Goal: Transaction & Acquisition: Obtain resource

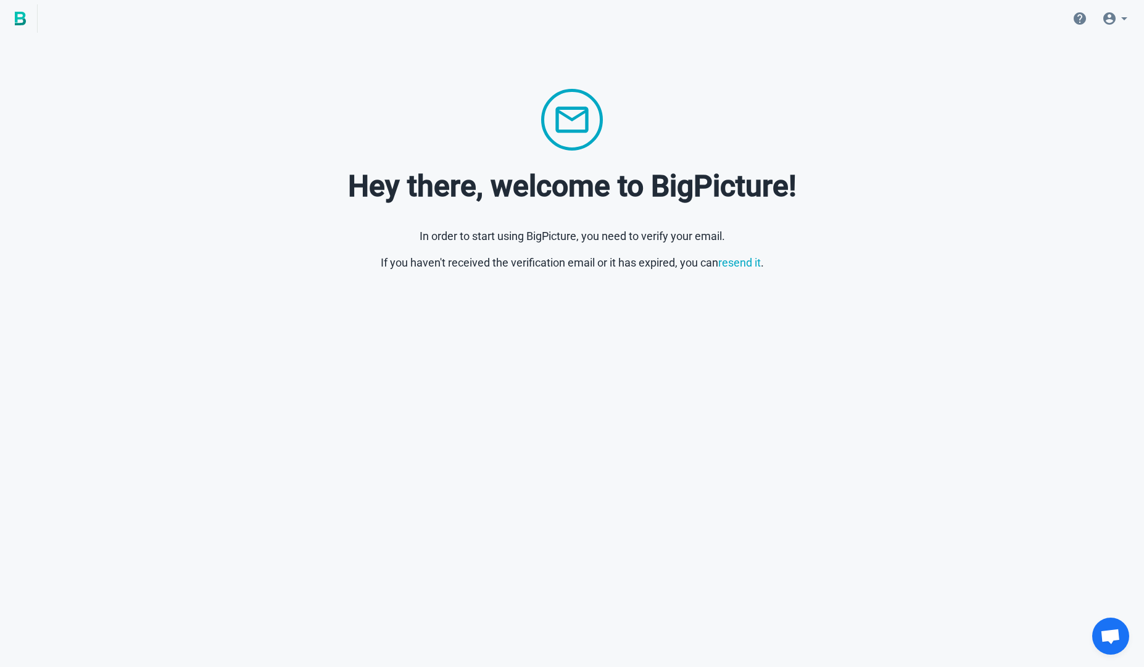
click at [1118, 17] on icon at bounding box center [1123, 18] width 15 height 15
click at [1069, 41] on link "Account" at bounding box center [1105, 53] width 121 height 30
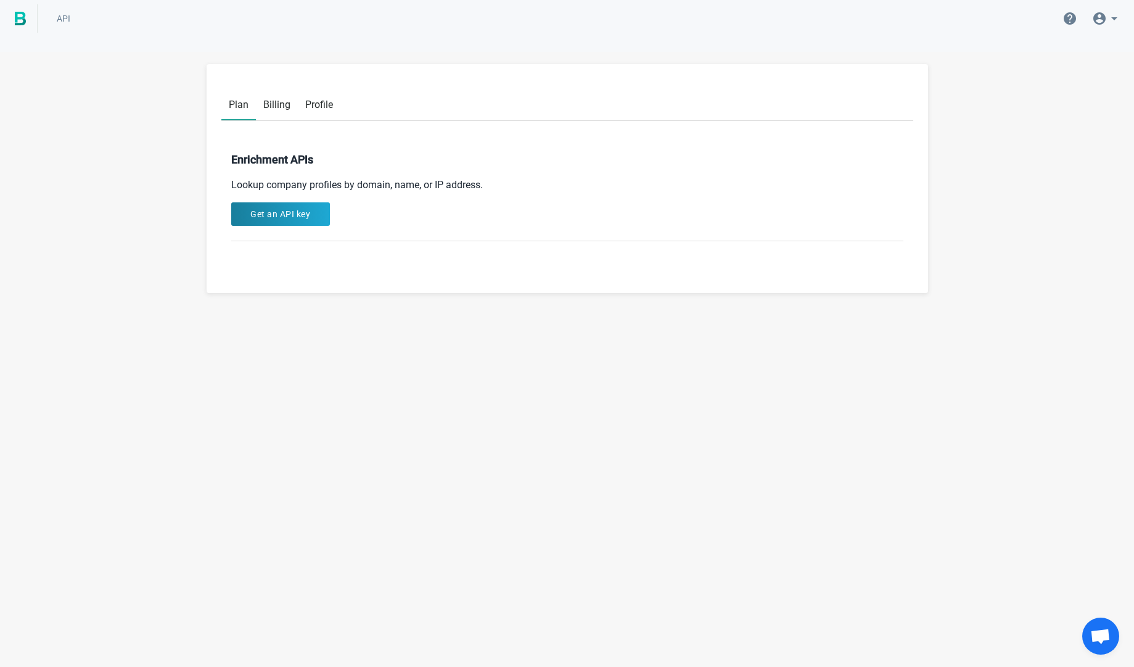
click at [273, 96] on link "Billing" at bounding box center [277, 103] width 42 height 31
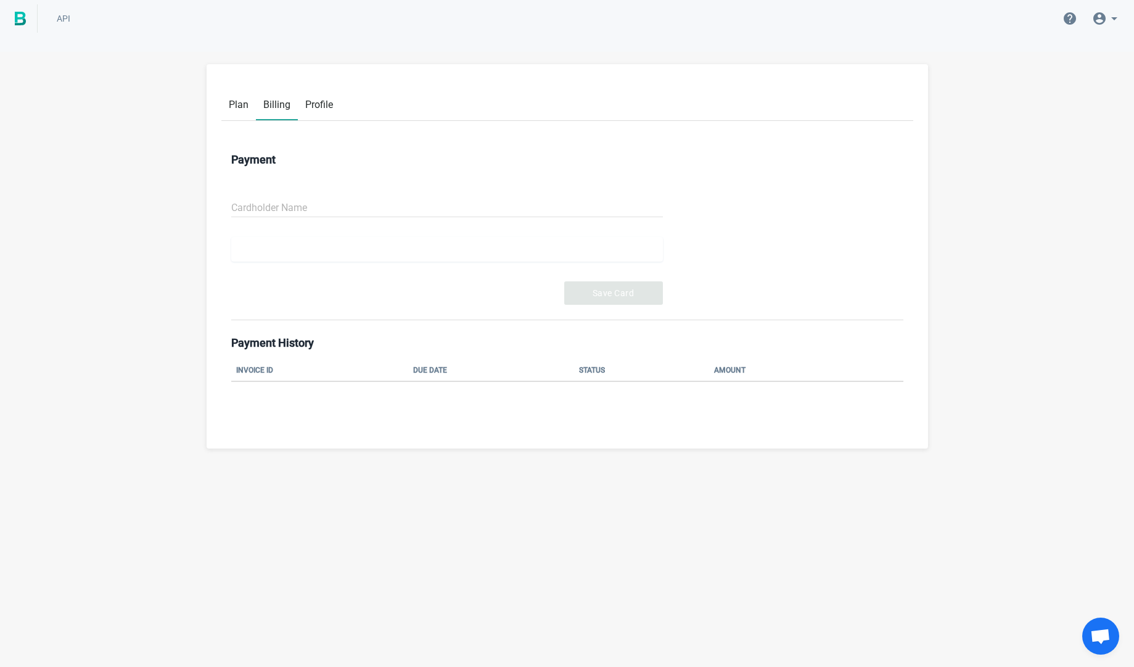
click at [335, 113] on link "Profile" at bounding box center [319, 103] width 43 height 31
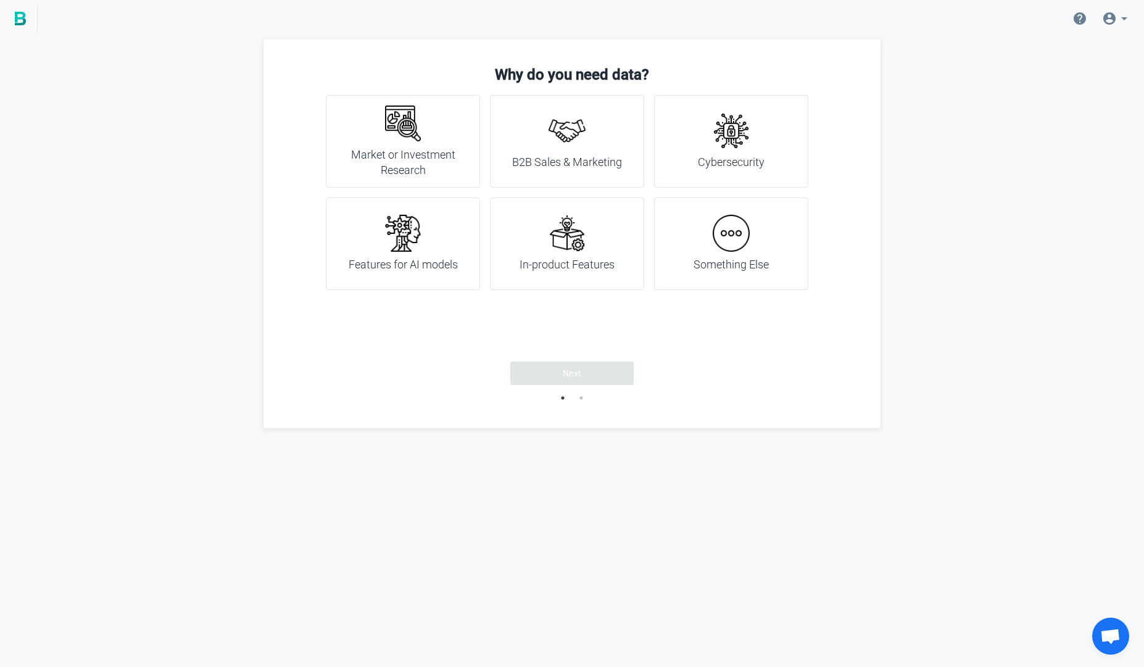
click at [348, 135] on div "Market or Investment Research" at bounding box center [402, 141] width 123 height 73
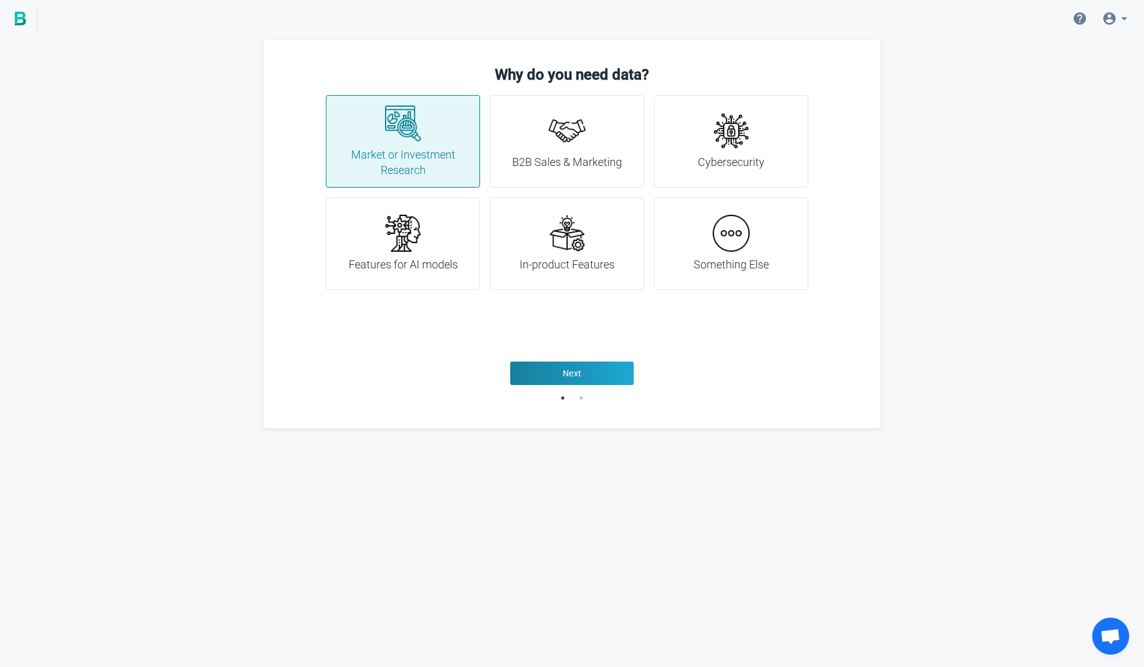
click at [547, 151] on div "B2B Sales & Marketing" at bounding box center [567, 141] width 110 height 58
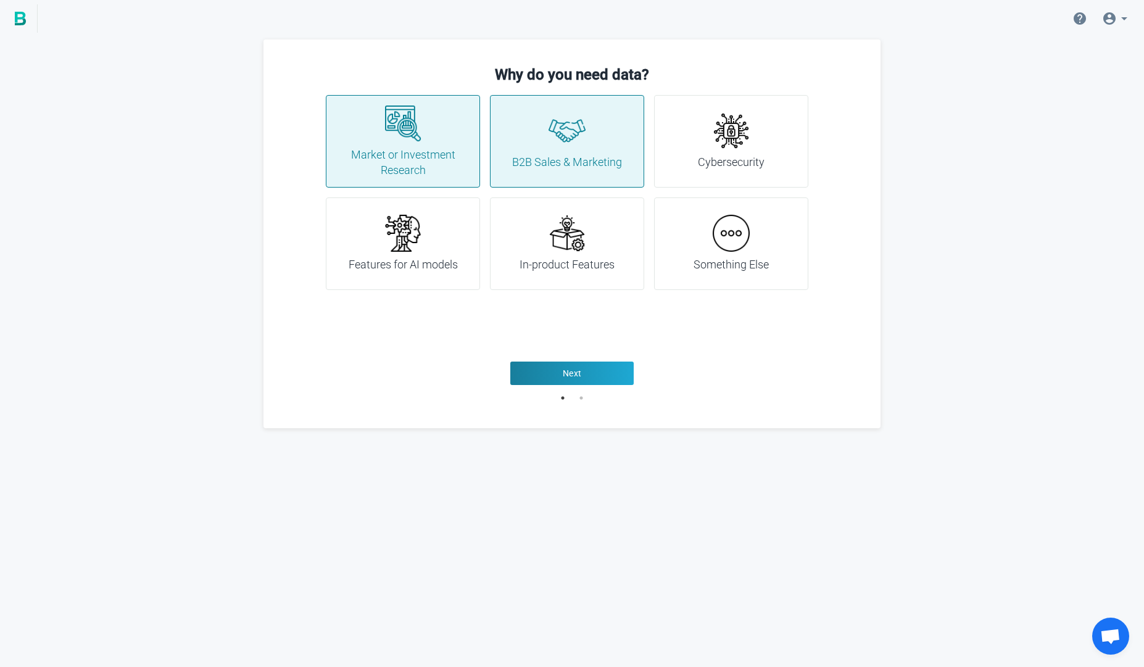
click at [706, 155] on h4 "Cybersecurity" at bounding box center [731, 162] width 67 height 16
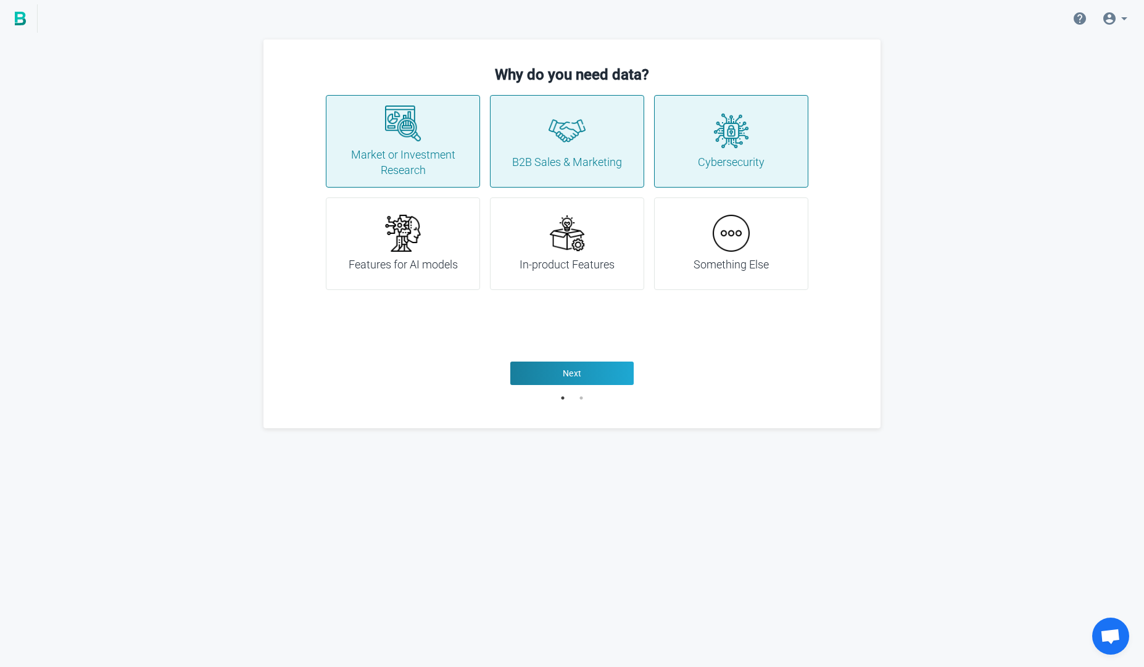
click at [375, 279] on div "Features for AI models" at bounding box center [403, 243] width 154 height 93
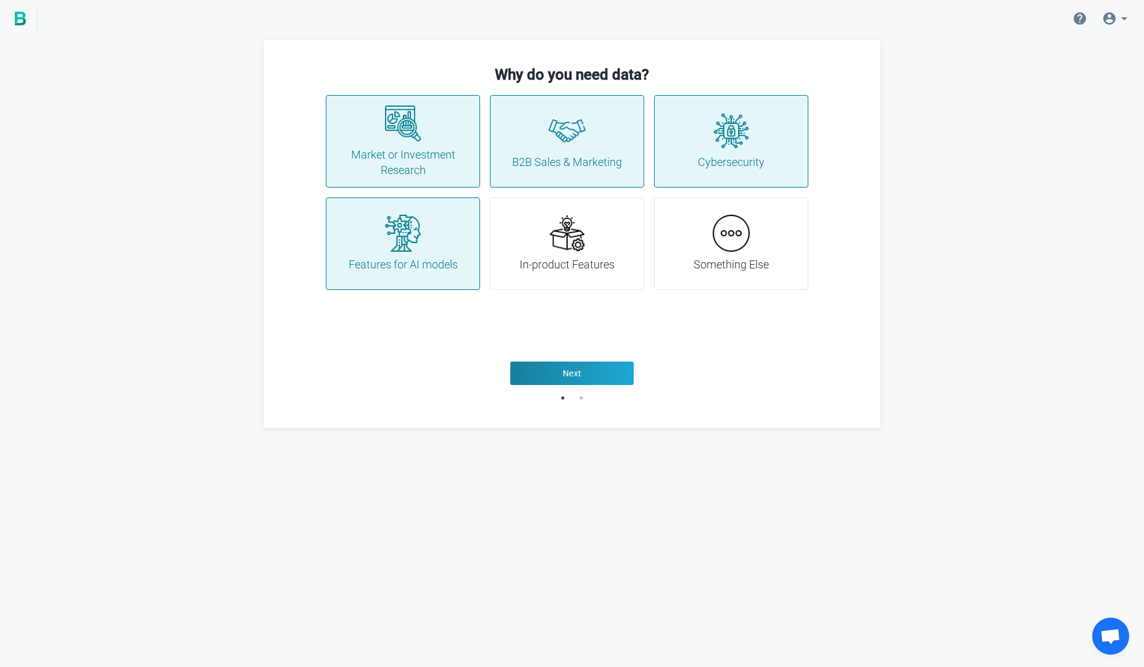
click at [579, 254] on div "In-product Features" at bounding box center [566, 244] width 95 height 58
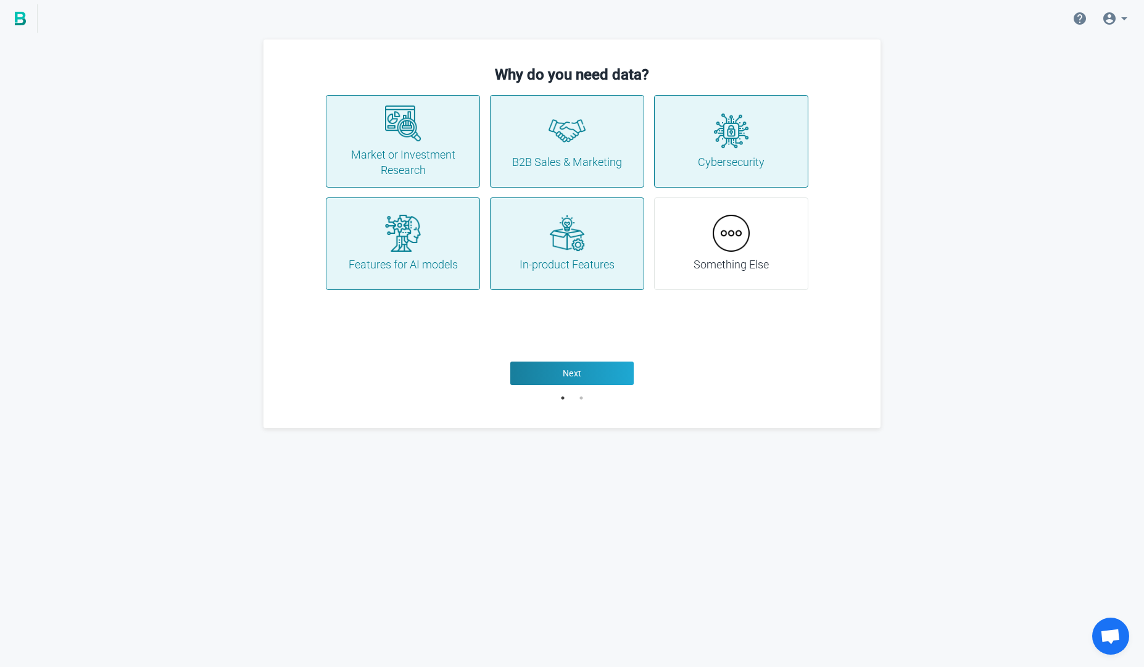
click at [785, 252] on div "Something Else" at bounding box center [731, 243] width 154 height 93
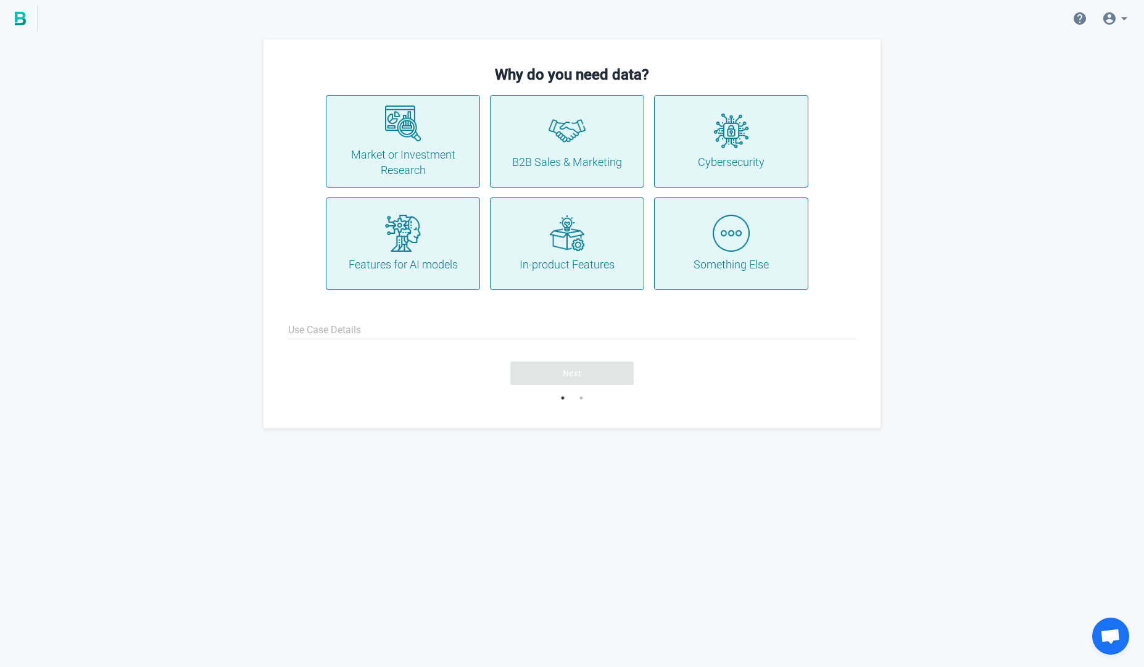
click at [767, 257] on h4 "Something Else" at bounding box center [730, 265] width 75 height 16
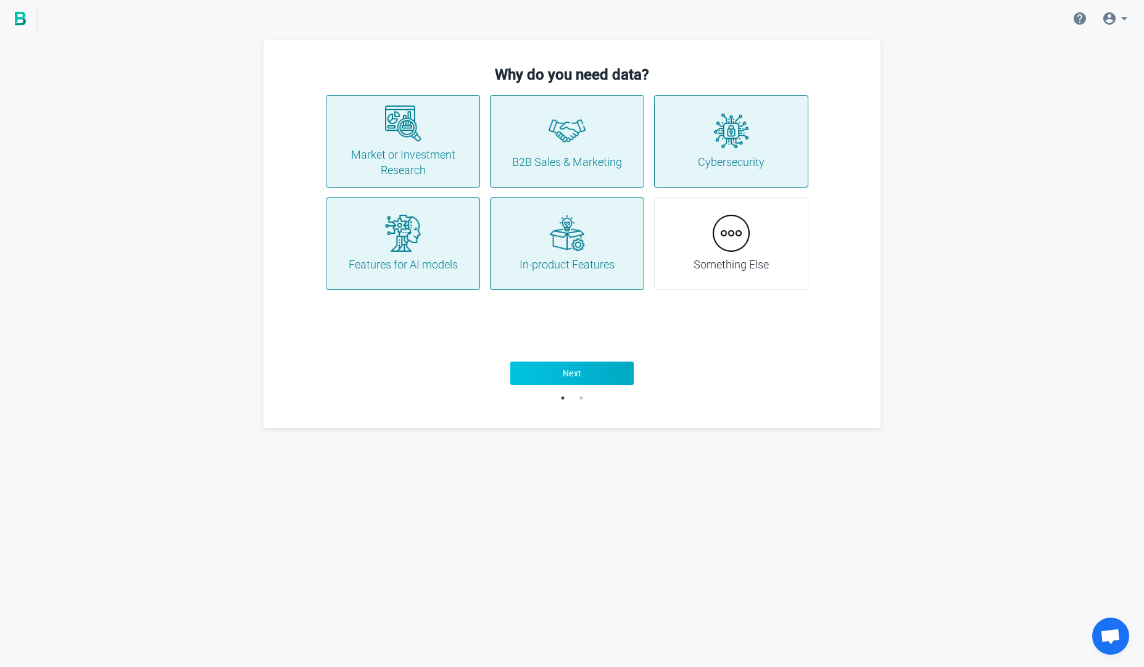
click at [575, 382] on button "Next" at bounding box center [571, 372] width 123 height 23
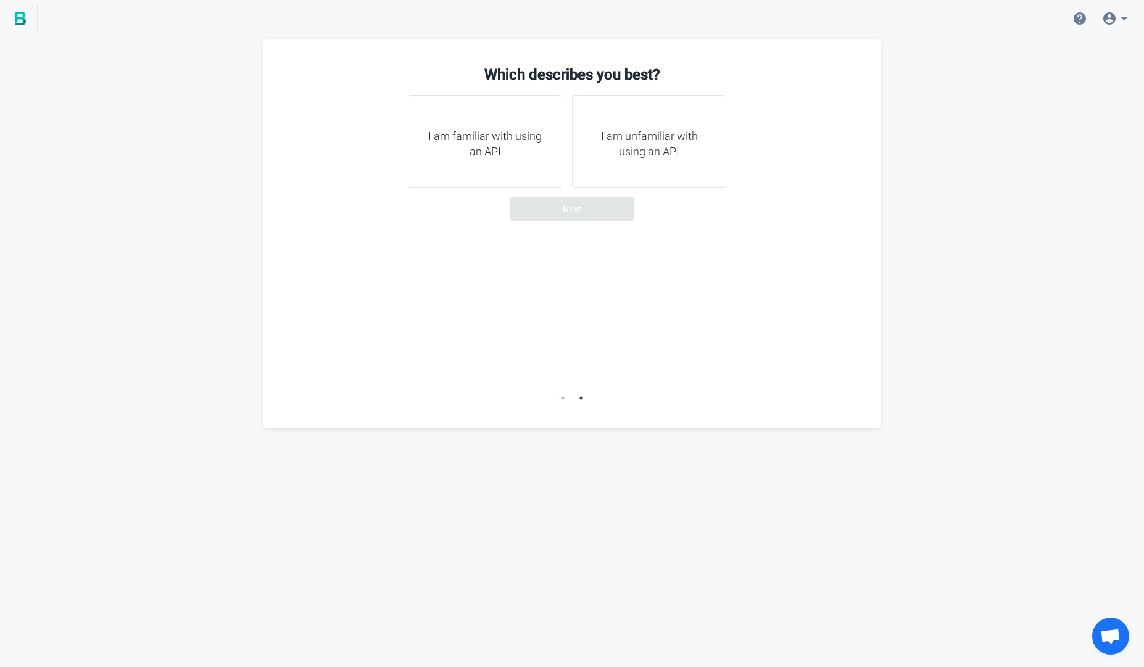
click at [660, 163] on div "I am unfamiliar with using an API" at bounding box center [649, 141] width 154 height 93
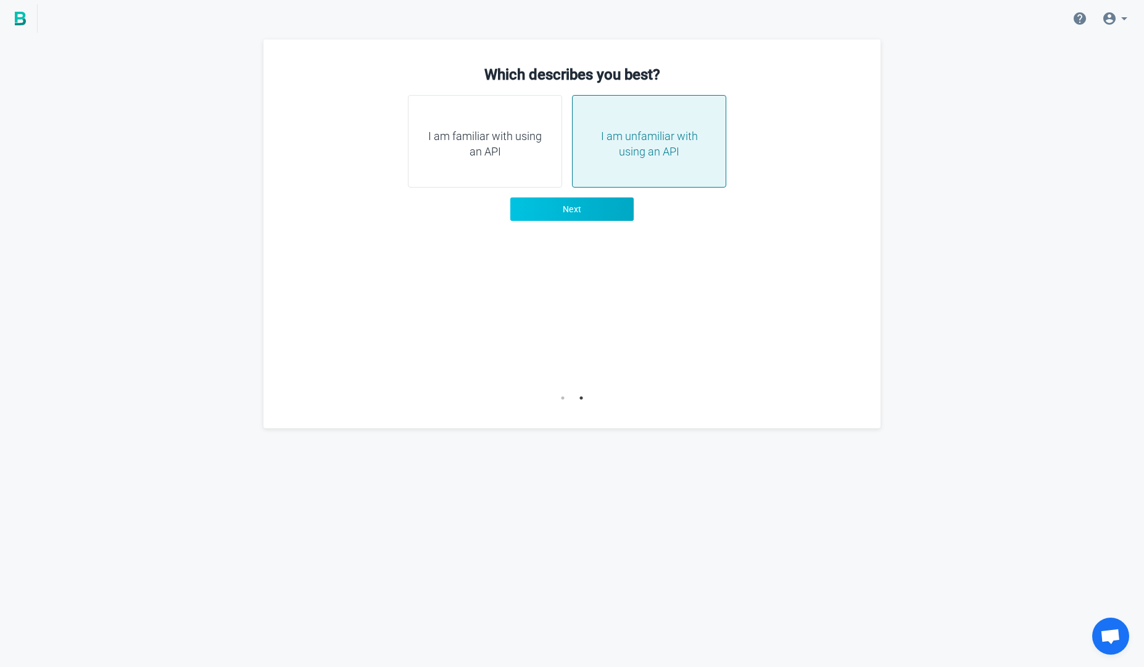
click at [578, 212] on span "Next" at bounding box center [572, 209] width 19 height 12
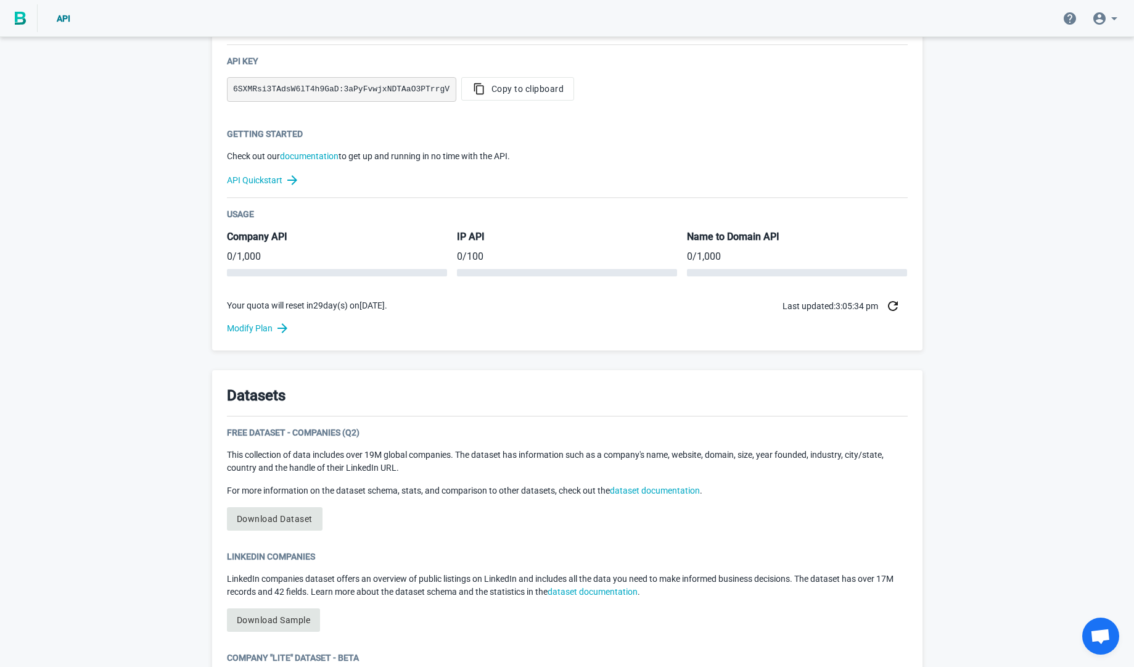
scroll to position [339, 0]
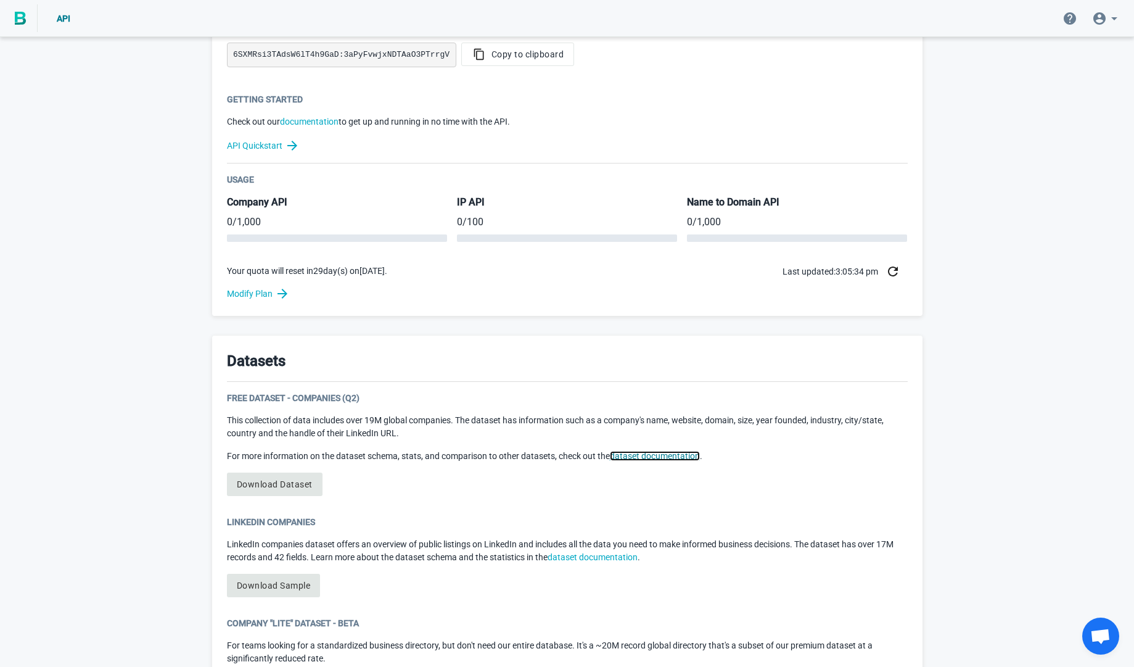
click at [646, 456] on link "dataset documentation" at bounding box center [655, 456] width 90 height 10
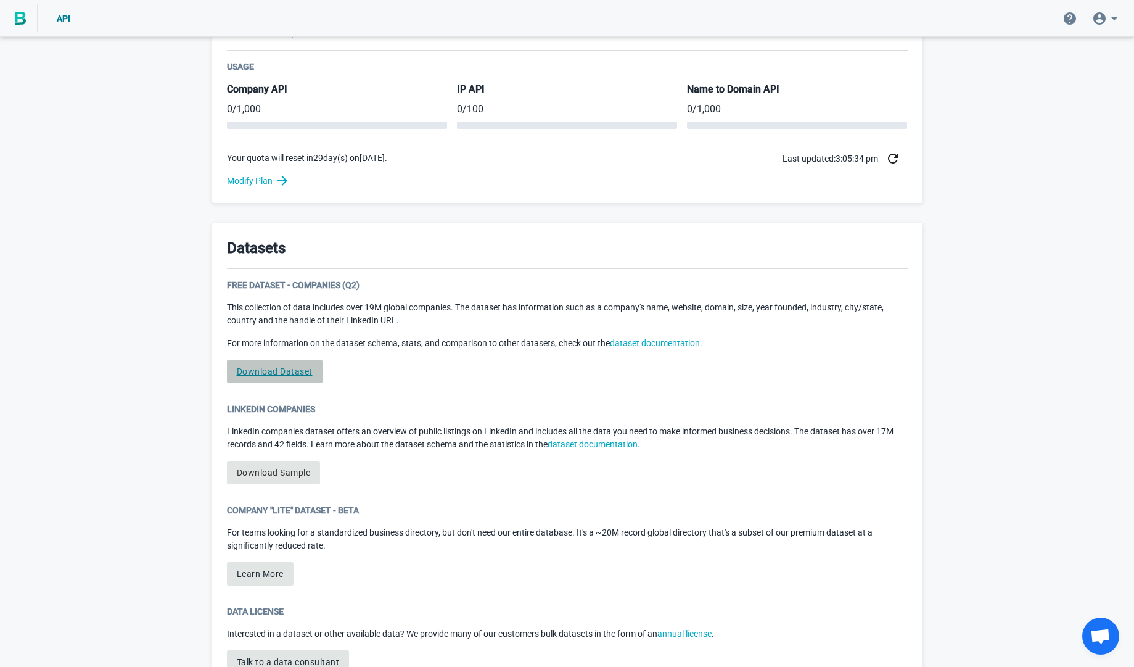
click at [273, 368] on link "Download Dataset" at bounding box center [275, 371] width 96 height 23
click at [275, 379] on link "Download Dataset" at bounding box center [275, 371] width 96 height 23
click at [281, 366] on link "Download Dataset" at bounding box center [275, 371] width 96 height 23
drag, startPoint x: 287, startPoint y: 374, endPoint x: 412, endPoint y: 461, distance: 152.3
click at [412, 461] on div "Datasets Free Dataset - Companies (Q2) This collection of data includes over 19…" at bounding box center [567, 465] width 711 height 485
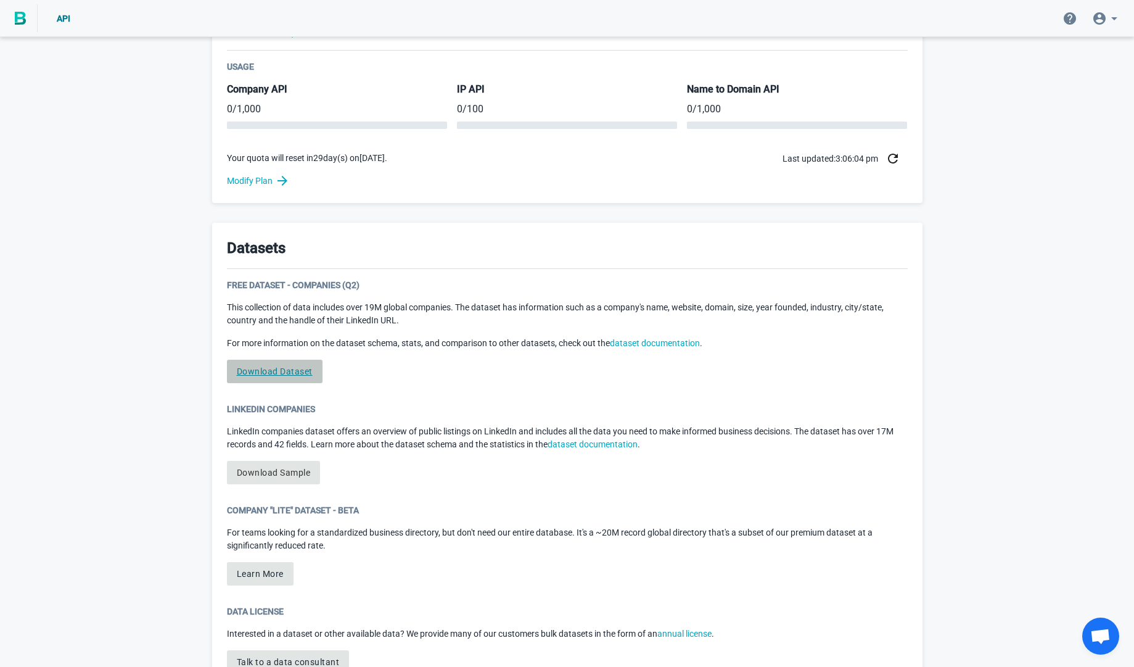
click at [283, 365] on link "Download Dataset" at bounding box center [275, 371] width 96 height 23
click at [265, 375] on link "Download Dataset" at bounding box center [275, 371] width 96 height 23
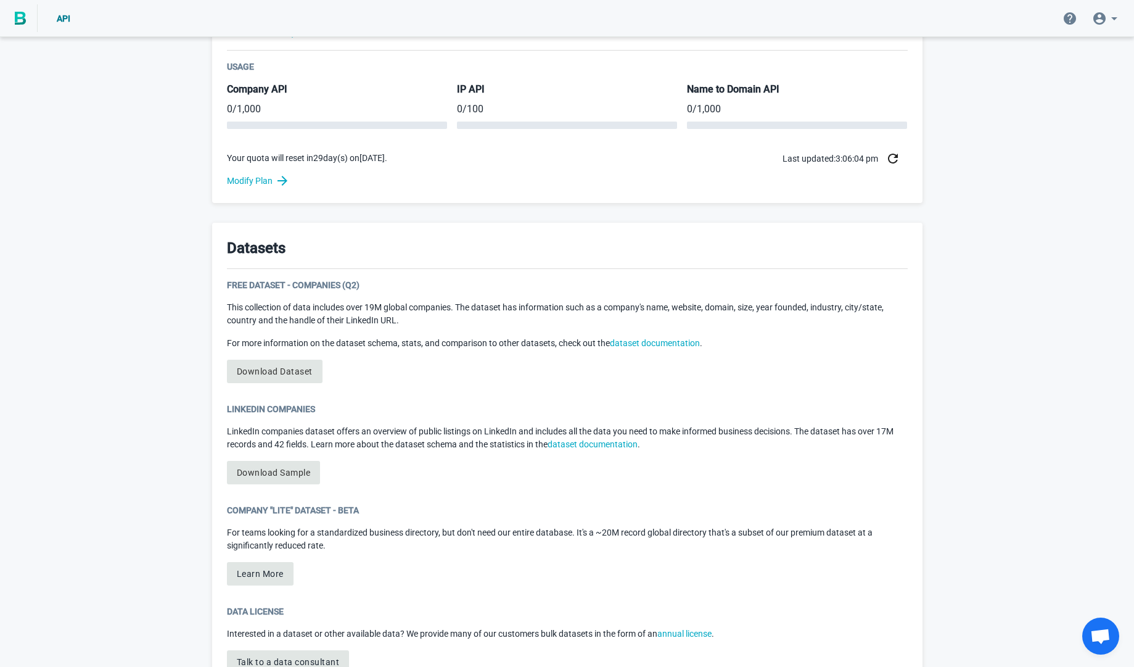
scroll to position [508, 0]
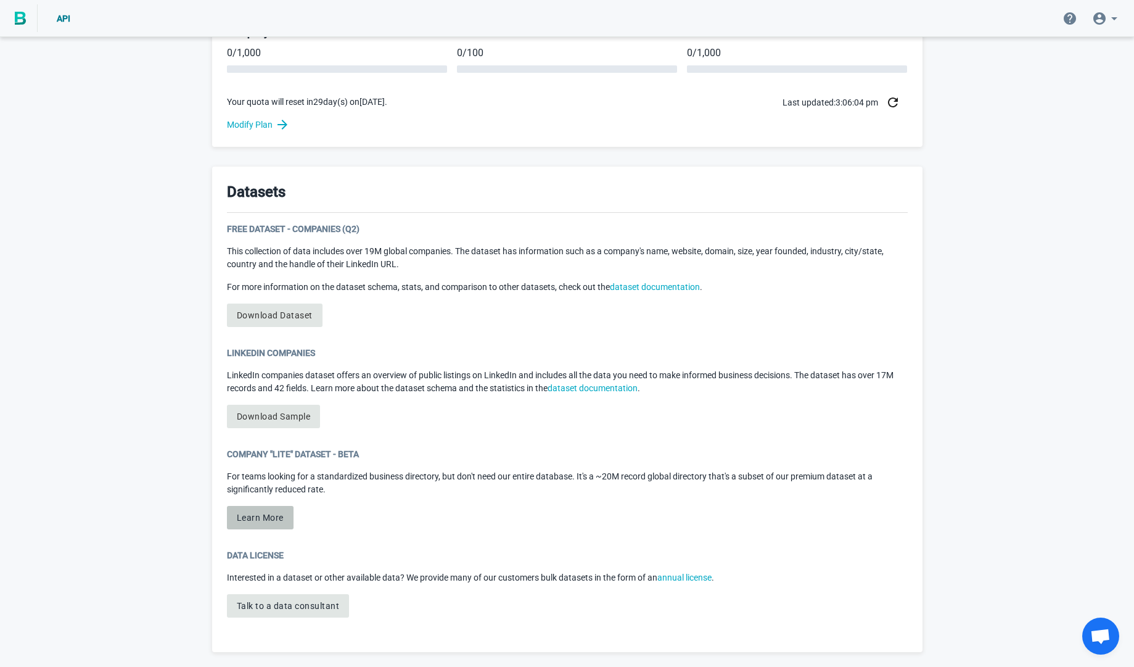
click at [263, 524] on button "Learn More" at bounding box center [260, 517] width 67 height 23
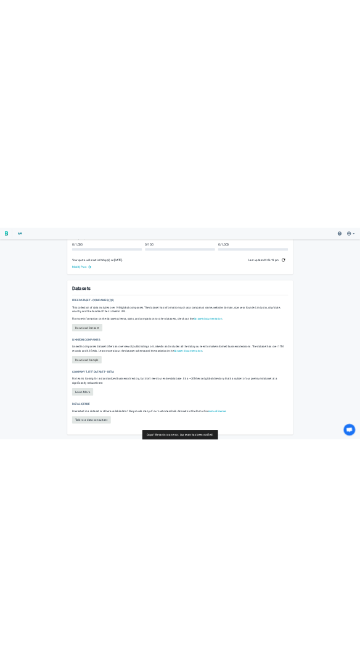
scroll to position [567, 0]
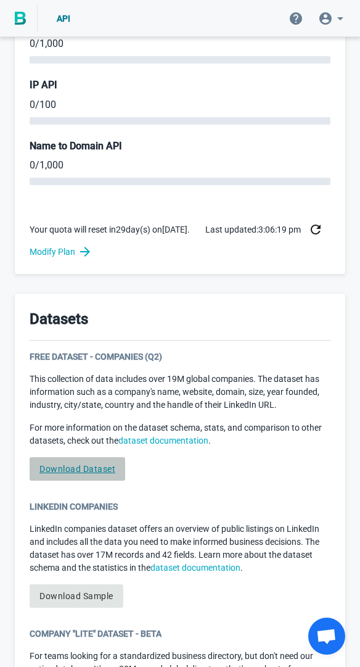
click at [82, 476] on link "Download Dataset" at bounding box center [78, 468] width 96 height 23
click at [109, 476] on link "Download Dataset" at bounding box center [78, 468] width 96 height 23
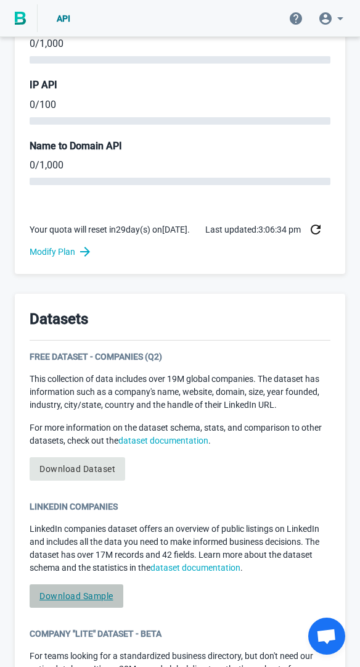
click at [71, 608] on link "Download Sample" at bounding box center [77, 595] width 94 height 23
